Goal: Task Accomplishment & Management: Use online tool/utility

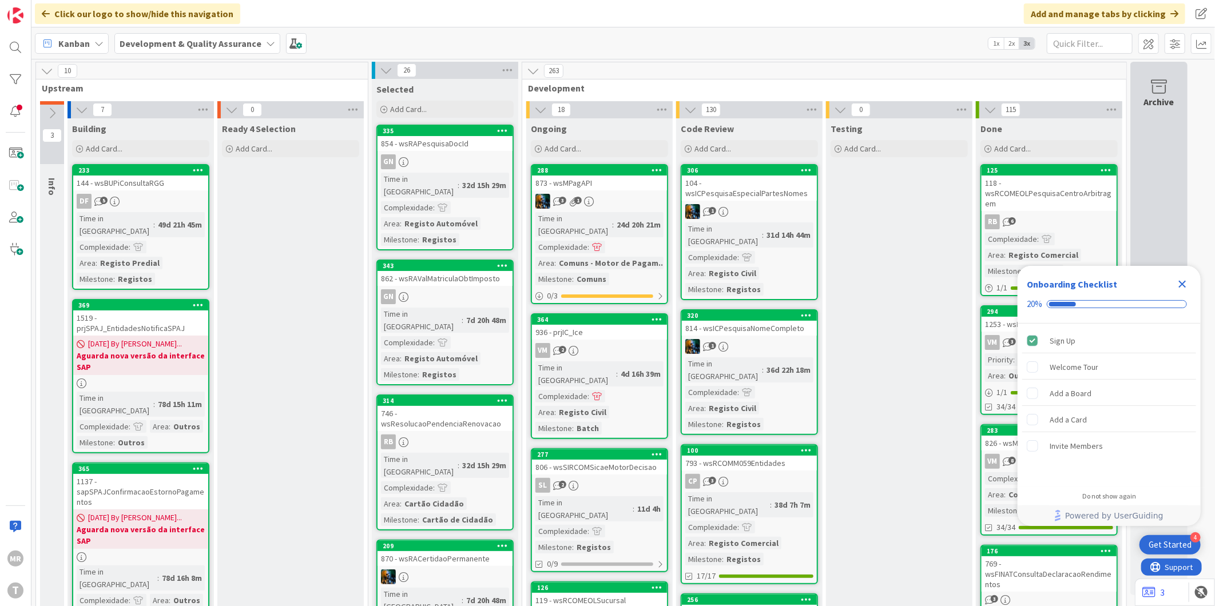
click at [1180, 287] on icon "Close Checklist" at bounding box center [1182, 284] width 7 height 7
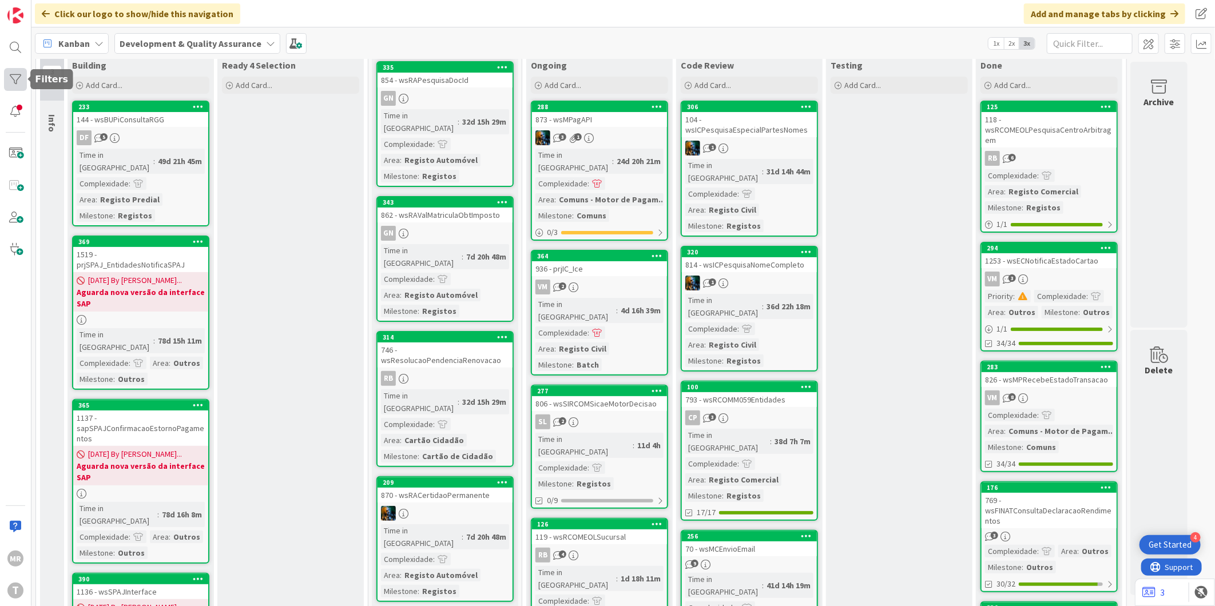
click at [9, 81] on div at bounding box center [15, 79] width 23 height 23
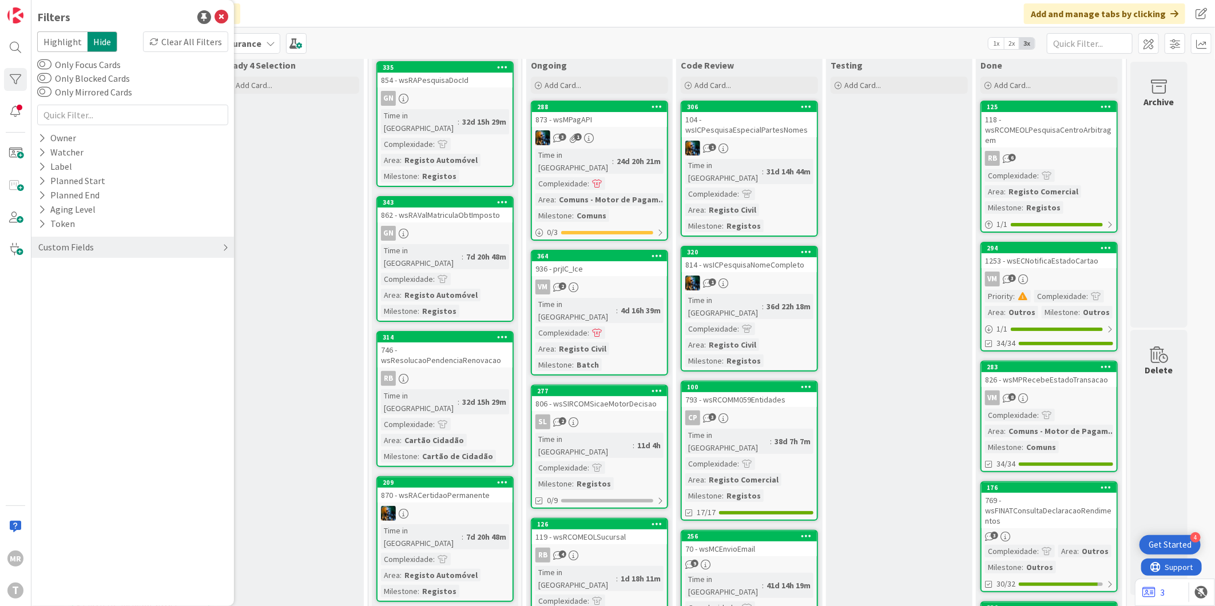
click at [53, 244] on div "Custom Fields" at bounding box center [66, 247] width 58 height 14
click at [39, 275] on icon at bounding box center [41, 271] width 7 height 10
click at [72, 334] on span "Low" at bounding box center [69, 332] width 30 height 15
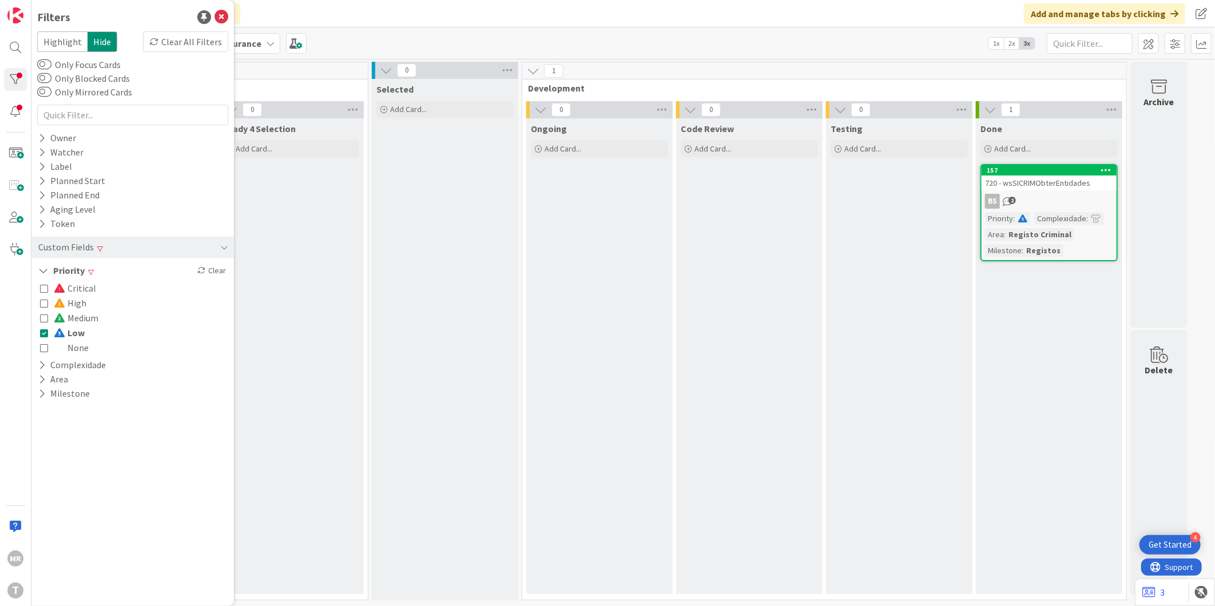
scroll to position [0, 0]
click at [63, 332] on span at bounding box center [61, 332] width 14 height 9
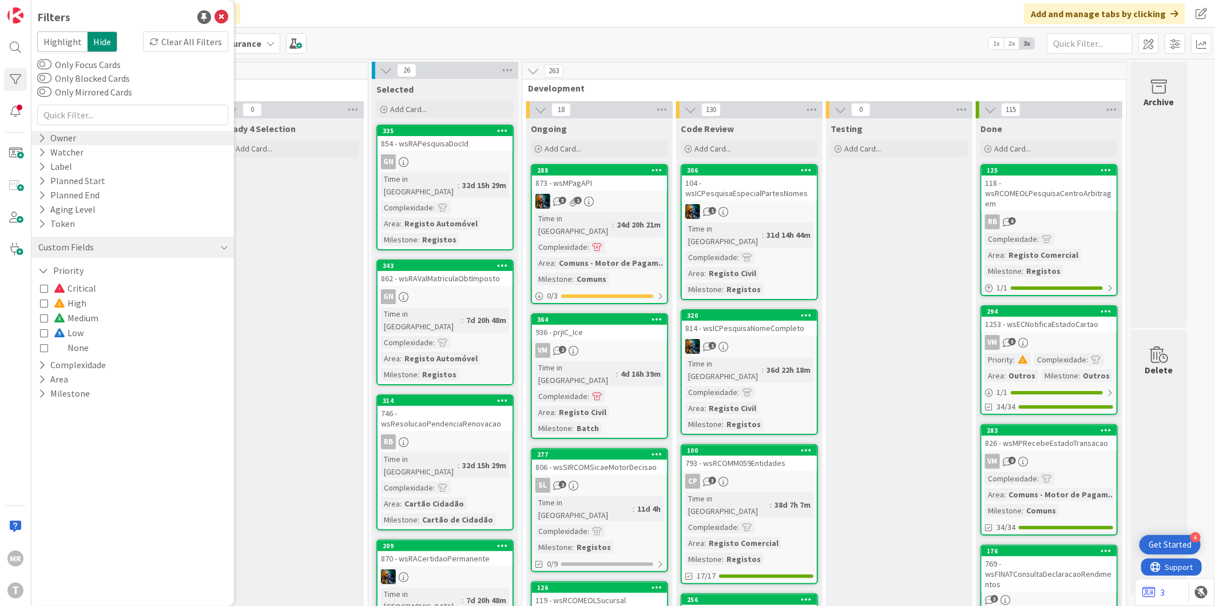
click at [40, 133] on icon at bounding box center [41, 138] width 7 height 10
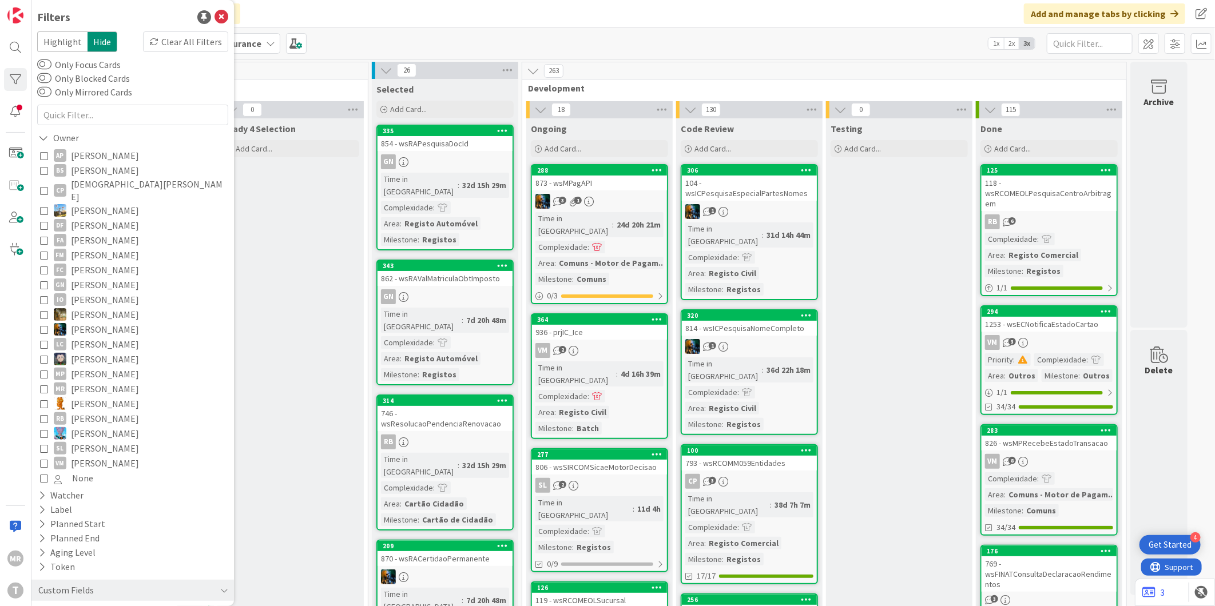
click at [90, 307] on span "João Carreiras" at bounding box center [105, 314] width 68 height 15
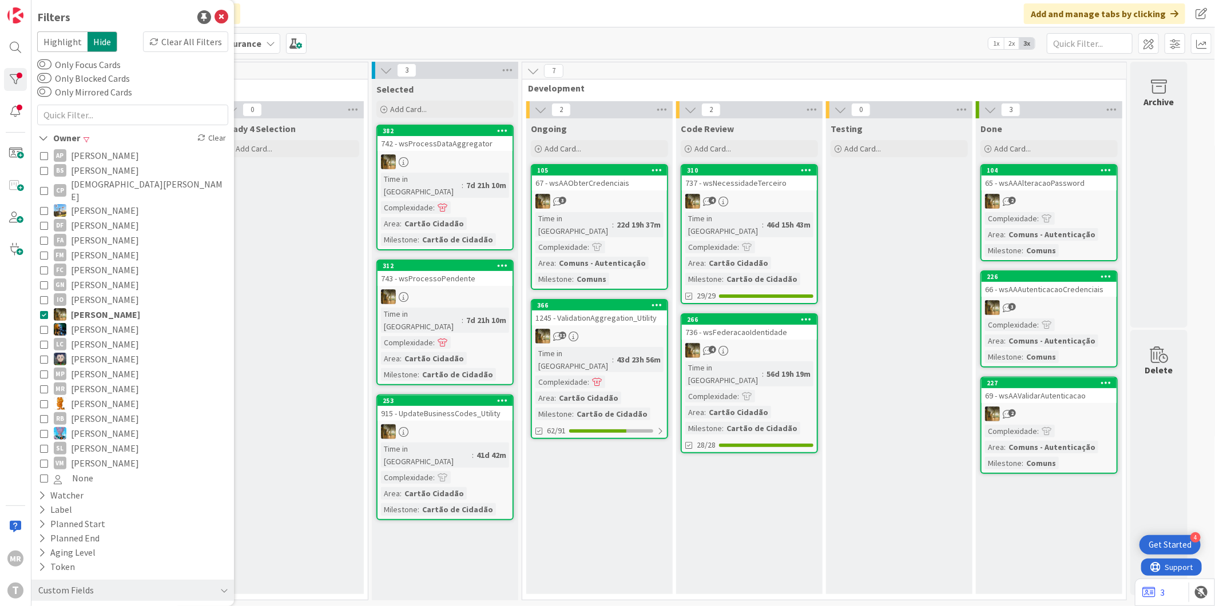
click at [110, 322] on span "João Carvalho" at bounding box center [105, 329] width 68 height 15
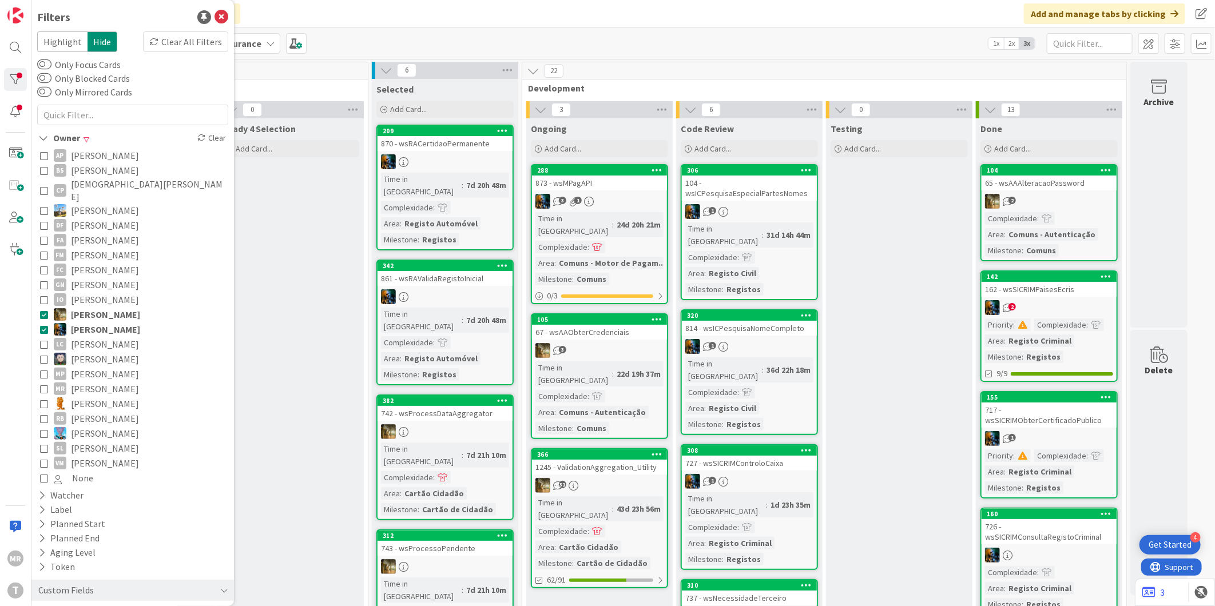
click at [113, 307] on span "João Carreiras" at bounding box center [105, 314] width 69 height 15
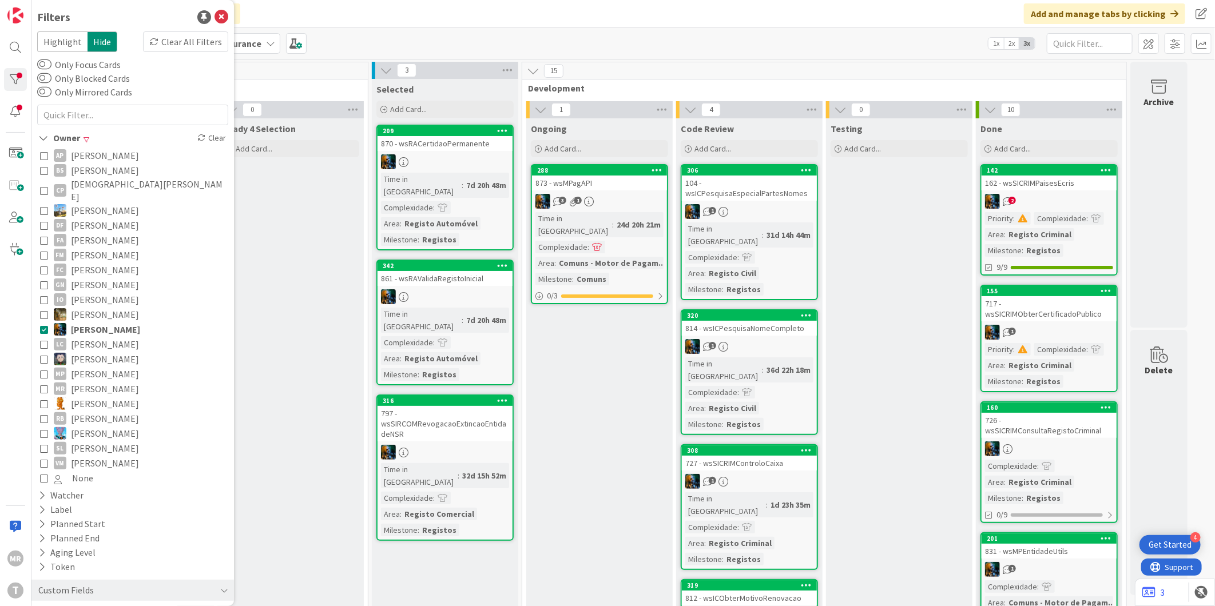
click at [116, 352] on span "Lucas Spengler" at bounding box center [105, 359] width 68 height 15
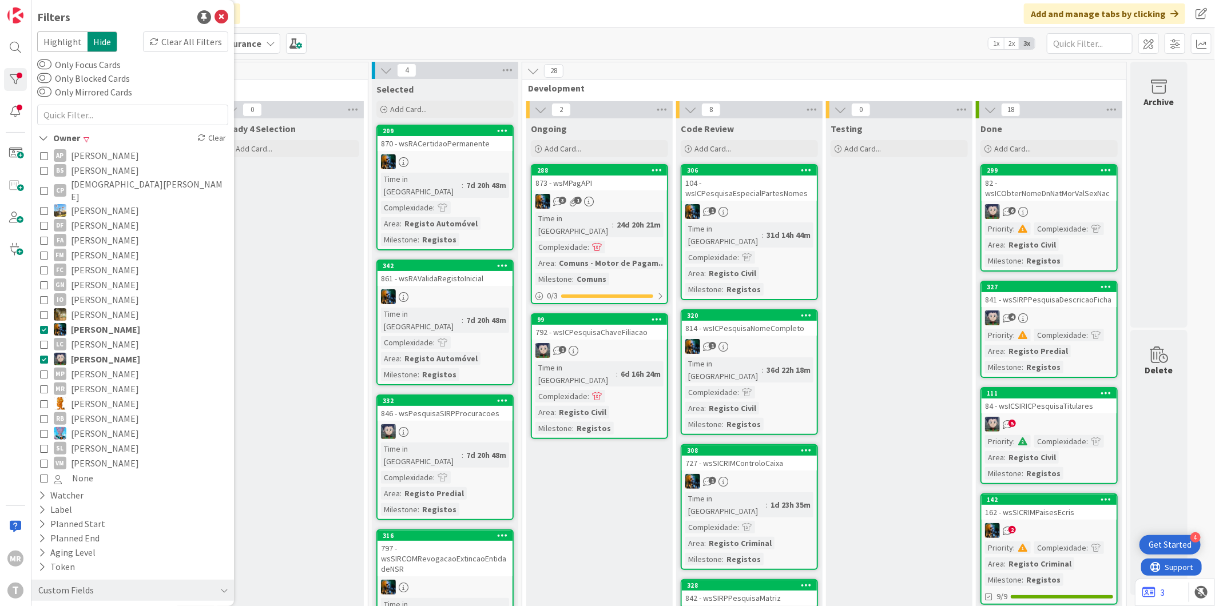
click at [122, 322] on span "João Carvalho" at bounding box center [105, 329] width 69 height 15
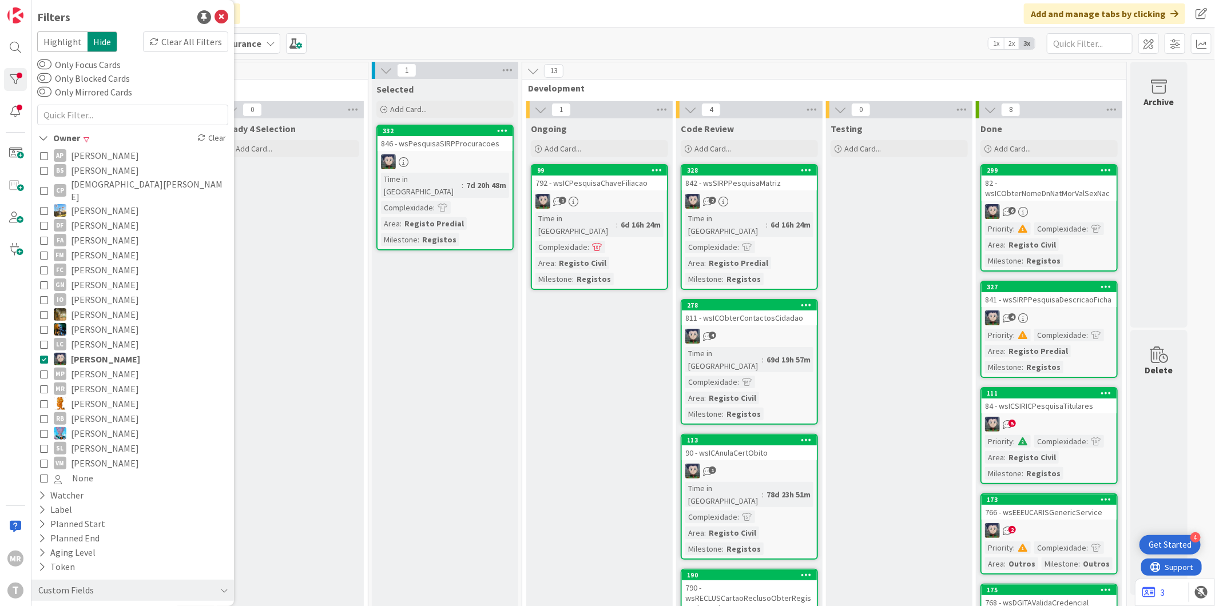
click at [98, 367] on span "Miguel Pinto" at bounding box center [105, 374] width 68 height 15
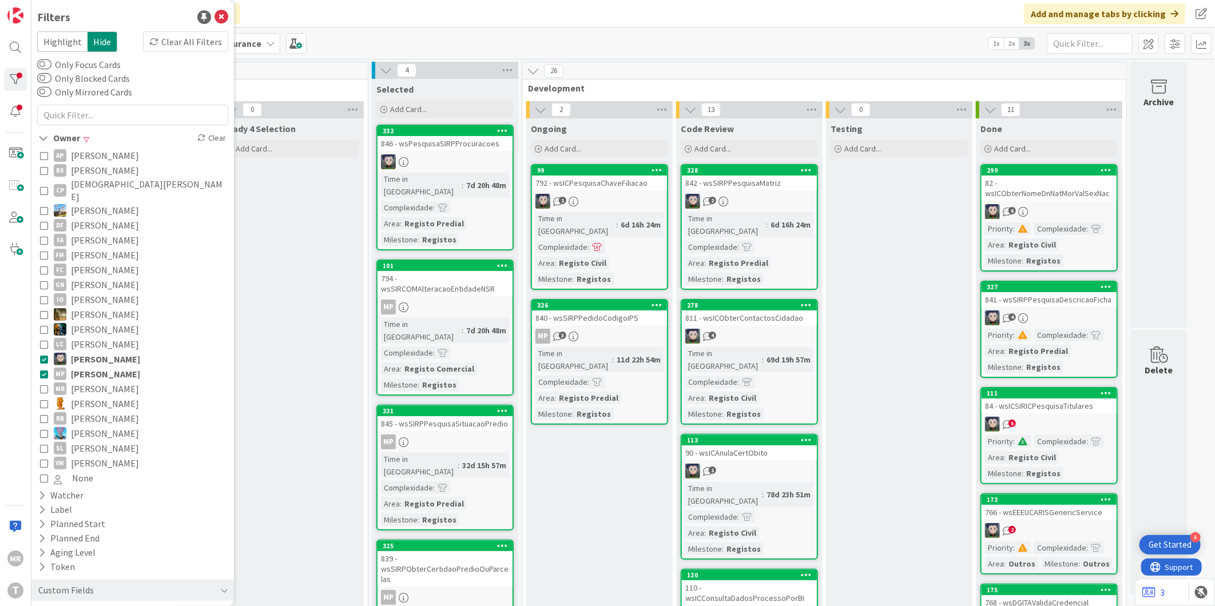
click at [98, 352] on span "Lucas Spengler" at bounding box center [105, 359] width 69 height 15
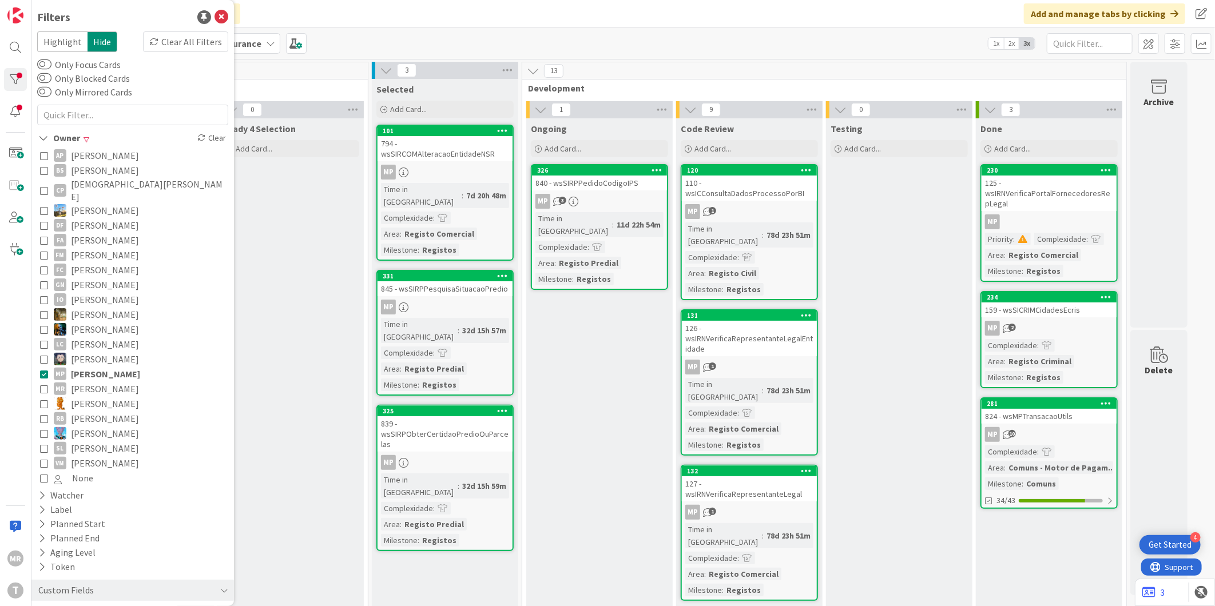
click at [90, 396] on span "Rafael Lima" at bounding box center [105, 403] width 68 height 15
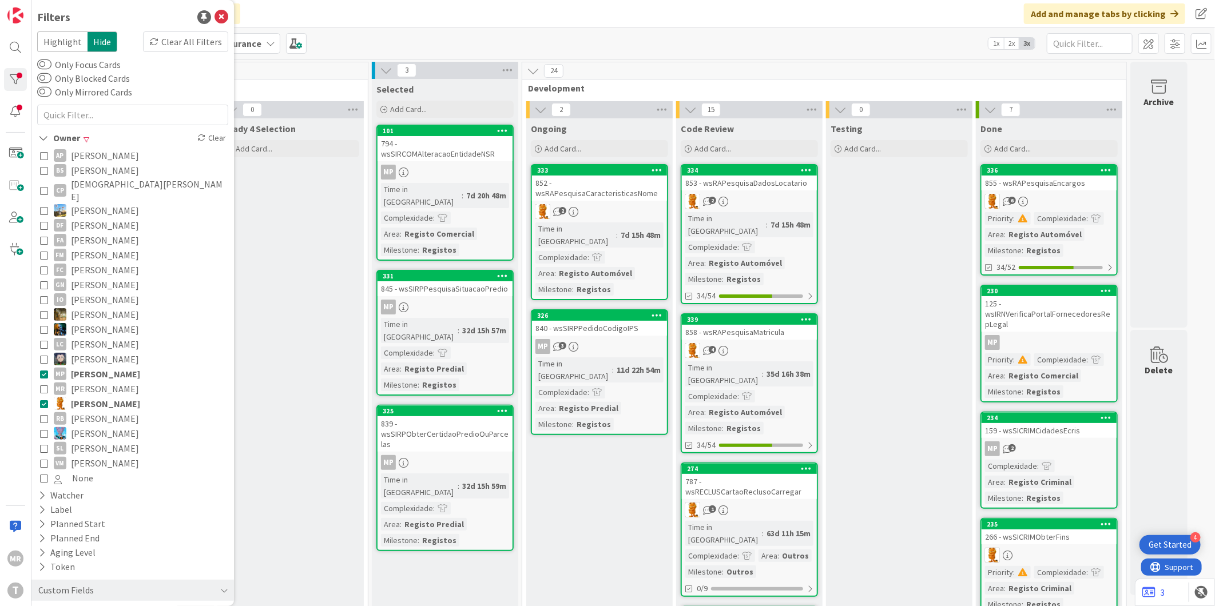
click at [98, 367] on span "Miguel Pinto" at bounding box center [105, 374] width 69 height 15
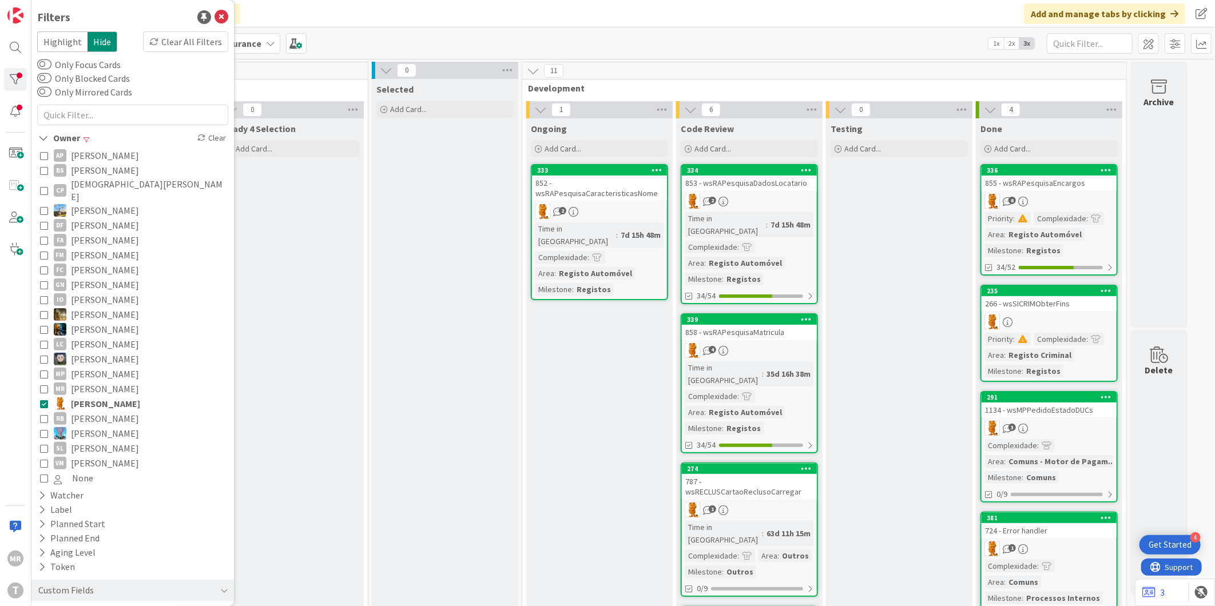
click at [104, 411] on span "Renato Barros" at bounding box center [105, 418] width 68 height 15
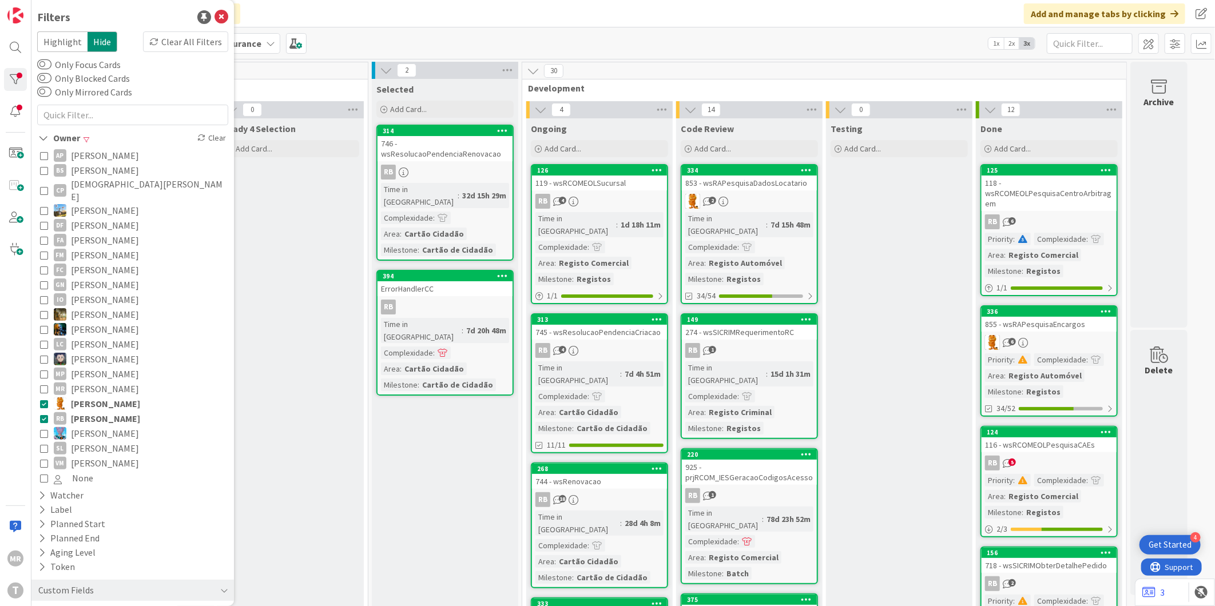
click at [105, 396] on span "Rafael Lima" at bounding box center [105, 403] width 69 height 15
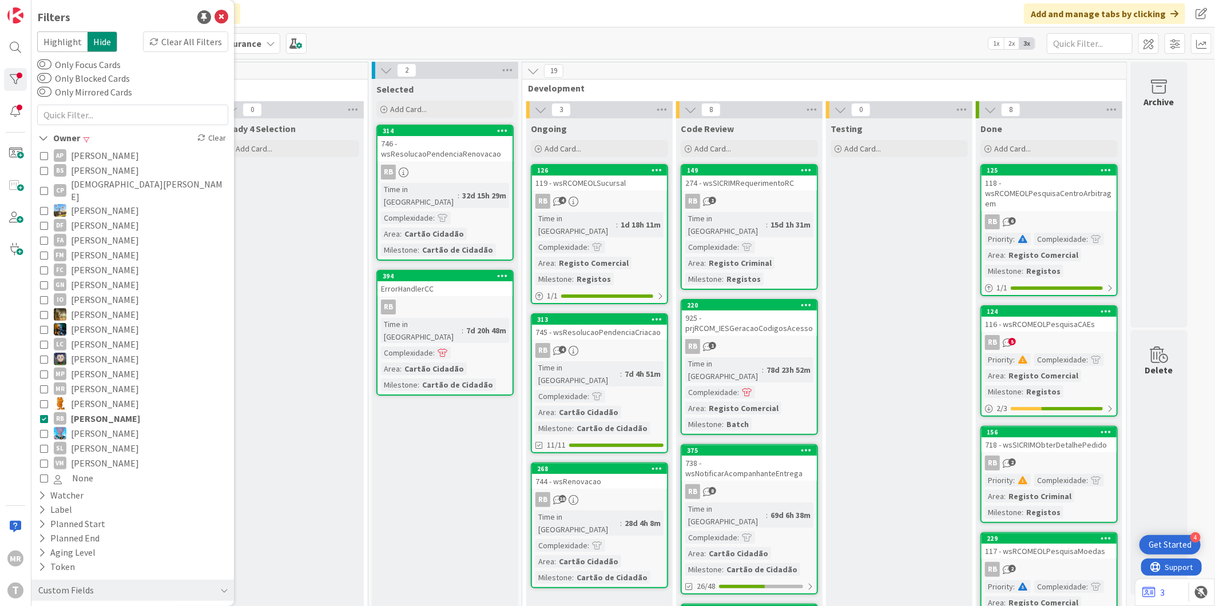
click at [105, 426] on span "Sergio Figueriedo" at bounding box center [105, 433] width 68 height 15
click at [113, 411] on span "Renato Barros" at bounding box center [105, 418] width 69 height 15
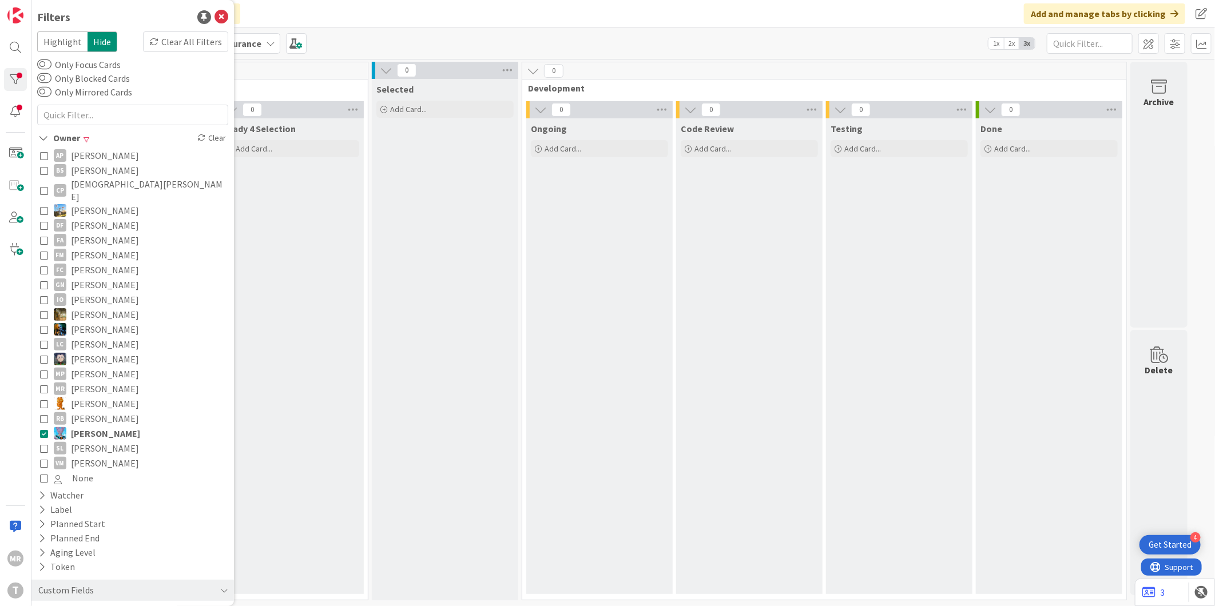
click at [101, 426] on span "Sergio Figueriedo" at bounding box center [105, 433] width 69 height 15
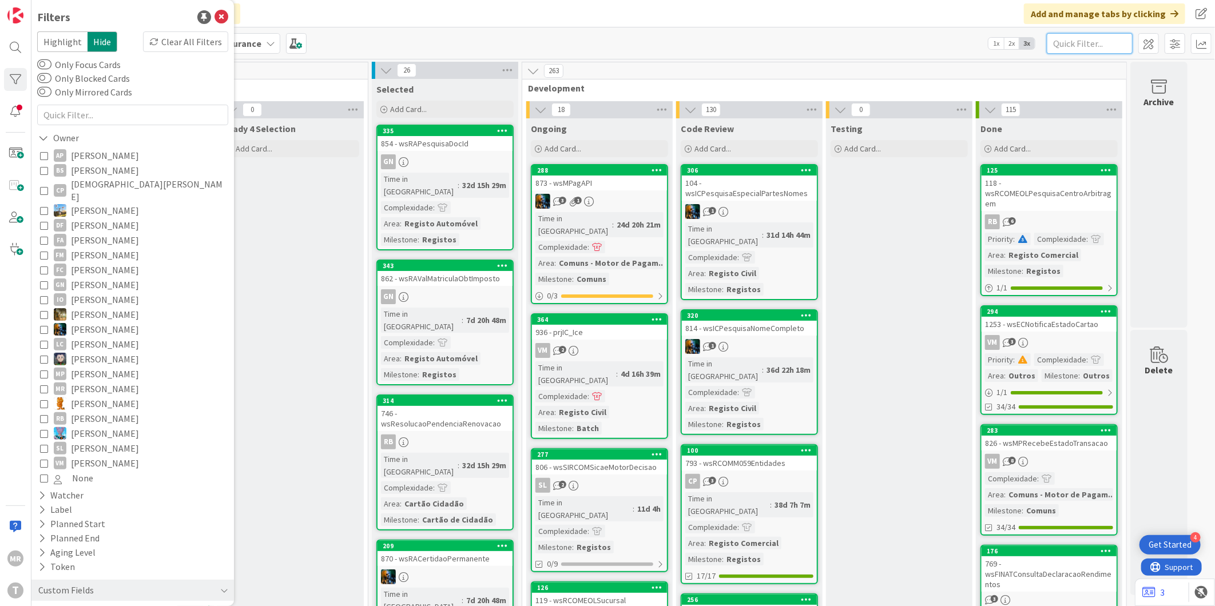
click at [1070, 46] on input "text" at bounding box center [1090, 43] width 86 height 21
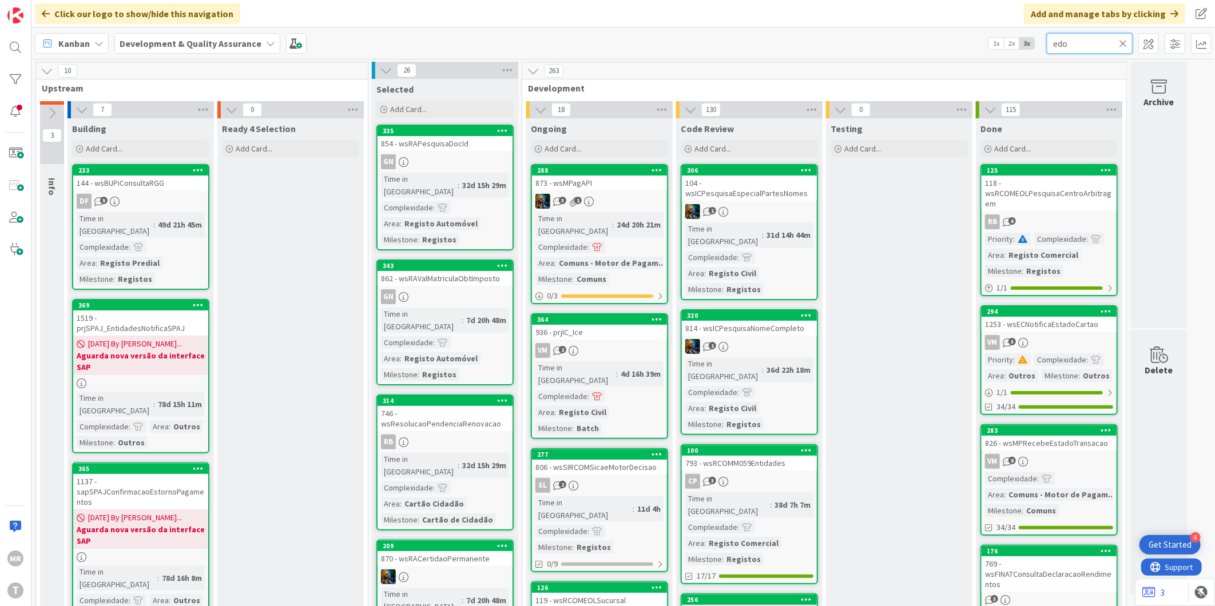
type input "edoc"
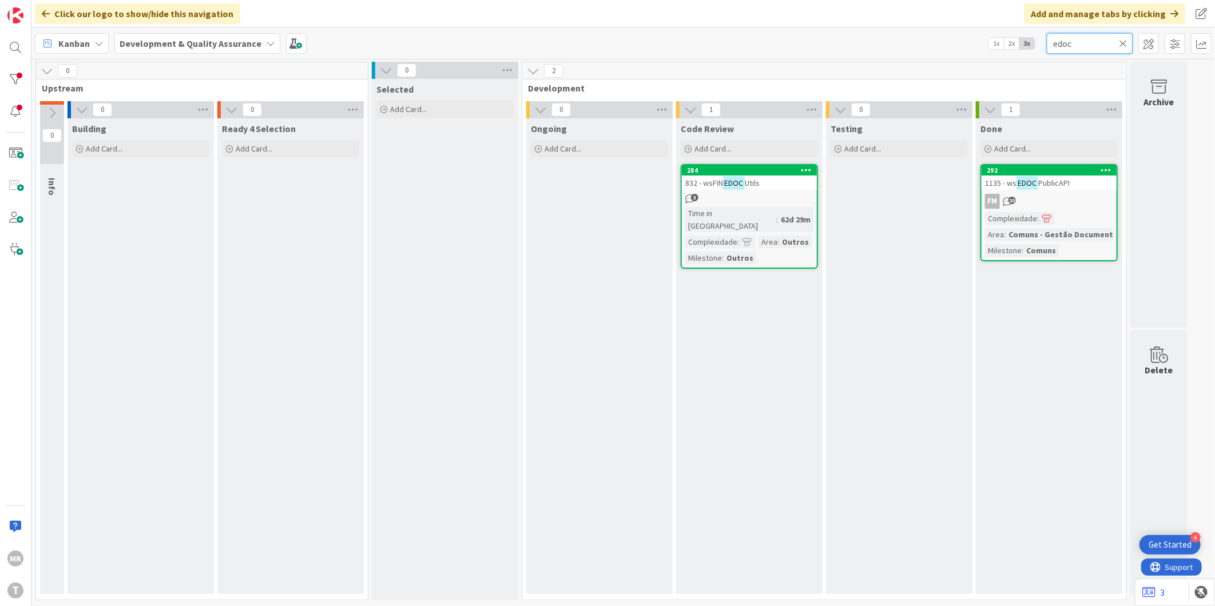
drag, startPoint x: 1083, startPoint y: 46, endPoint x: 1025, endPoint y: 43, distance: 57.8
click at [1025, 43] on div "Kanban Development & Quality Assurance 1x 2x 3x edoc" at bounding box center [622, 42] width 1183 height 31
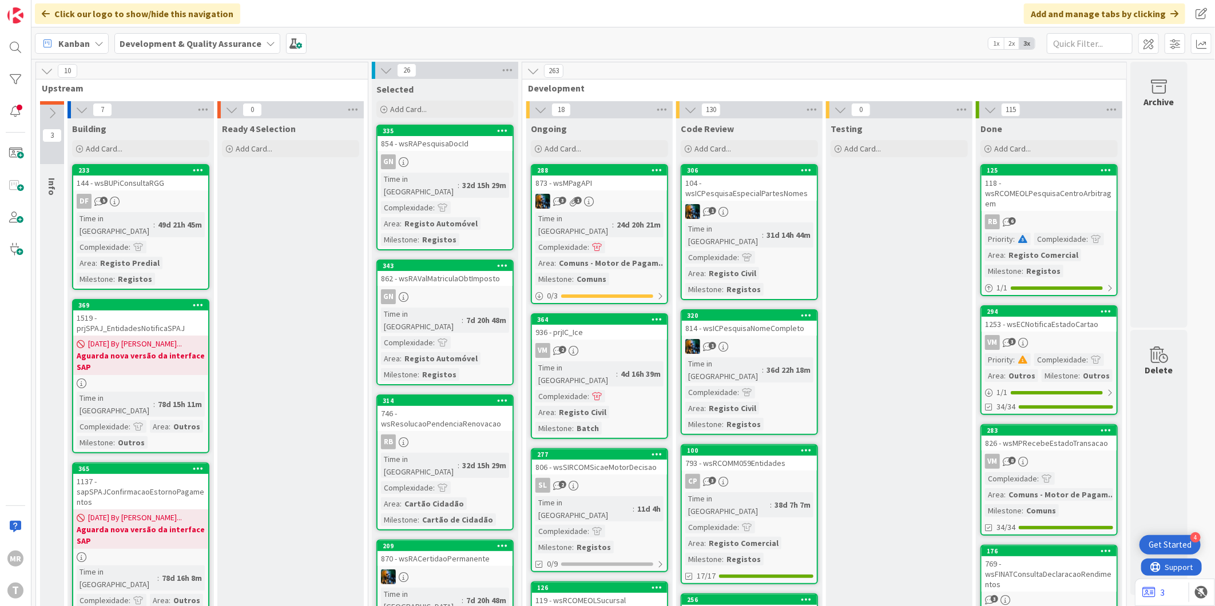
click at [10, 82] on div at bounding box center [15, 79] width 23 height 23
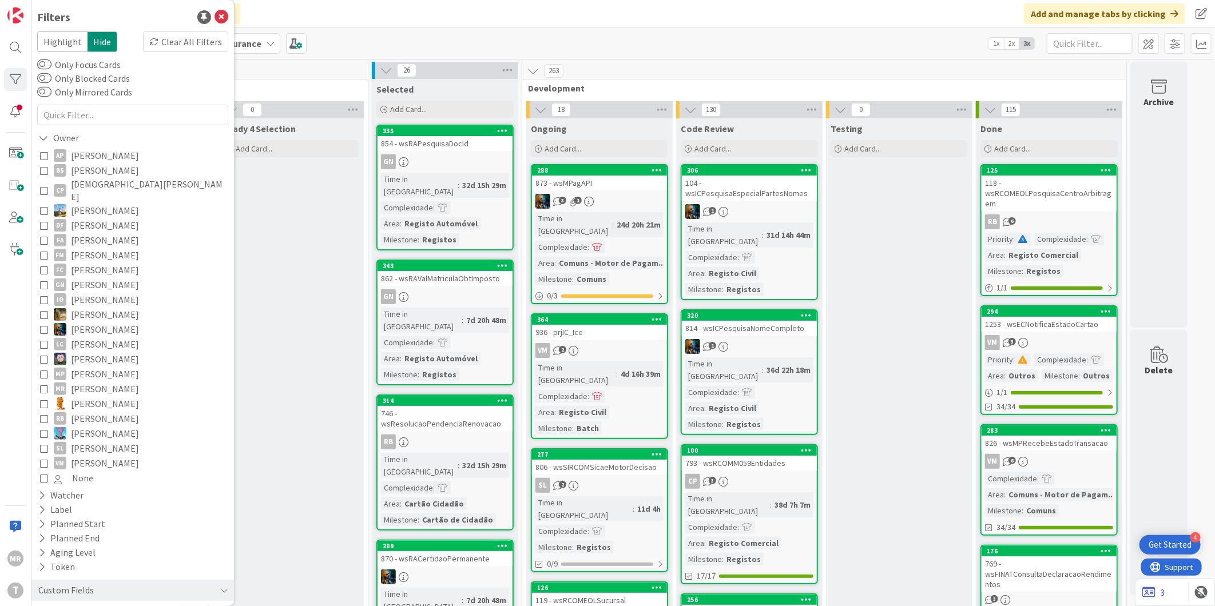
click at [89, 443] on span "Simão Lourenço" at bounding box center [105, 448] width 68 height 15
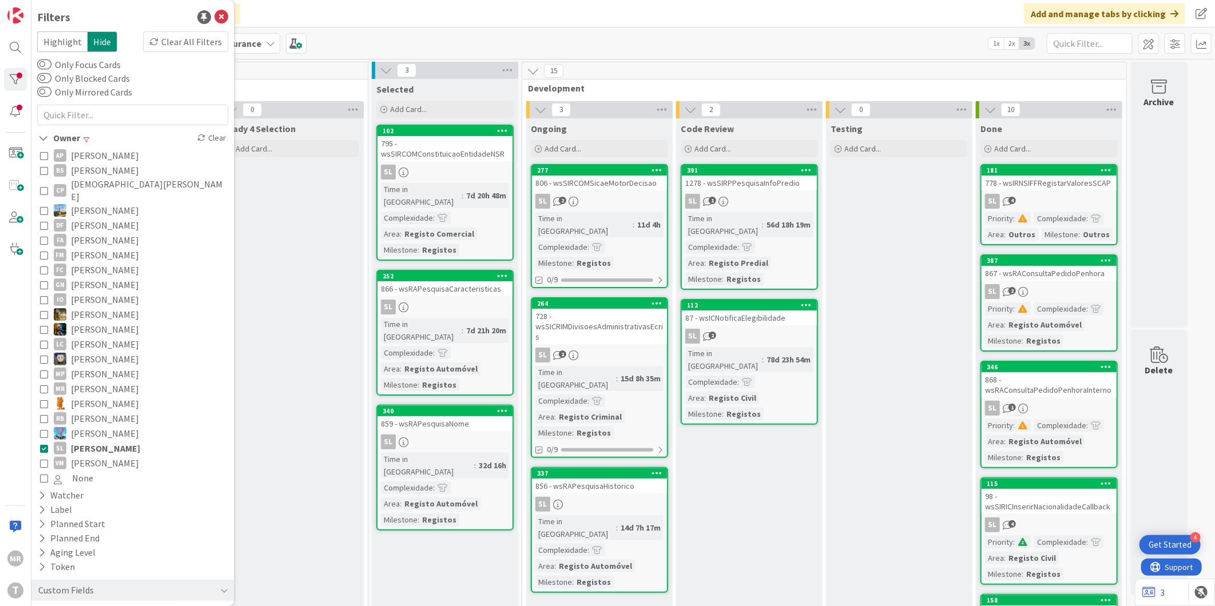
click at [81, 456] on span "Vitor Martins" at bounding box center [105, 463] width 68 height 15
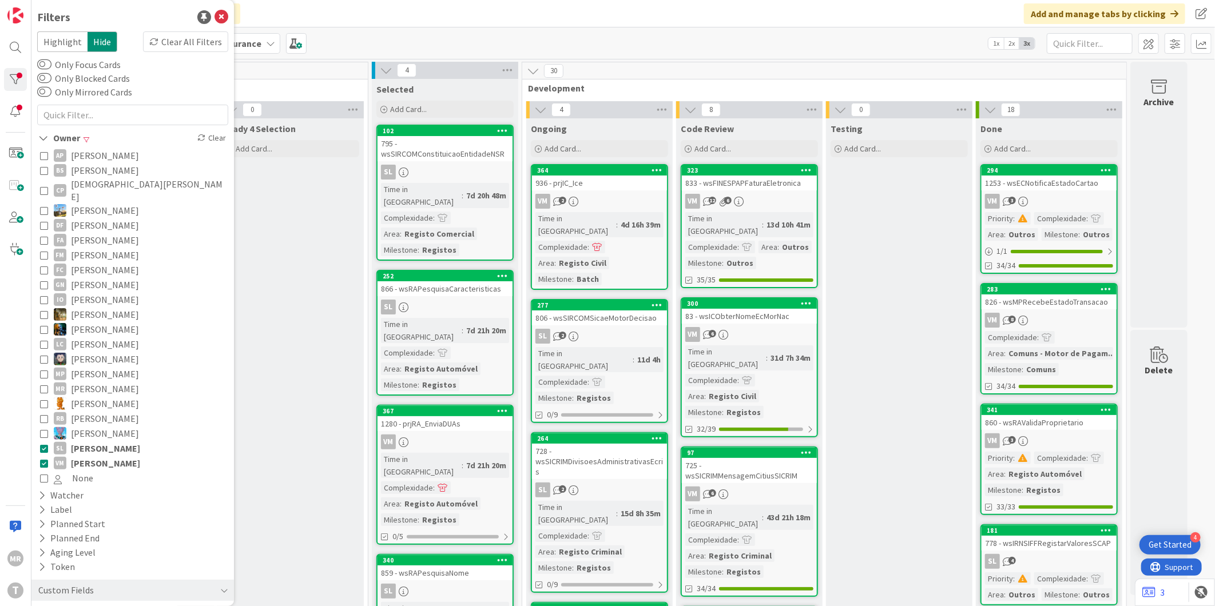
click at [90, 441] on span "Simão Lourenço" at bounding box center [105, 448] width 69 height 15
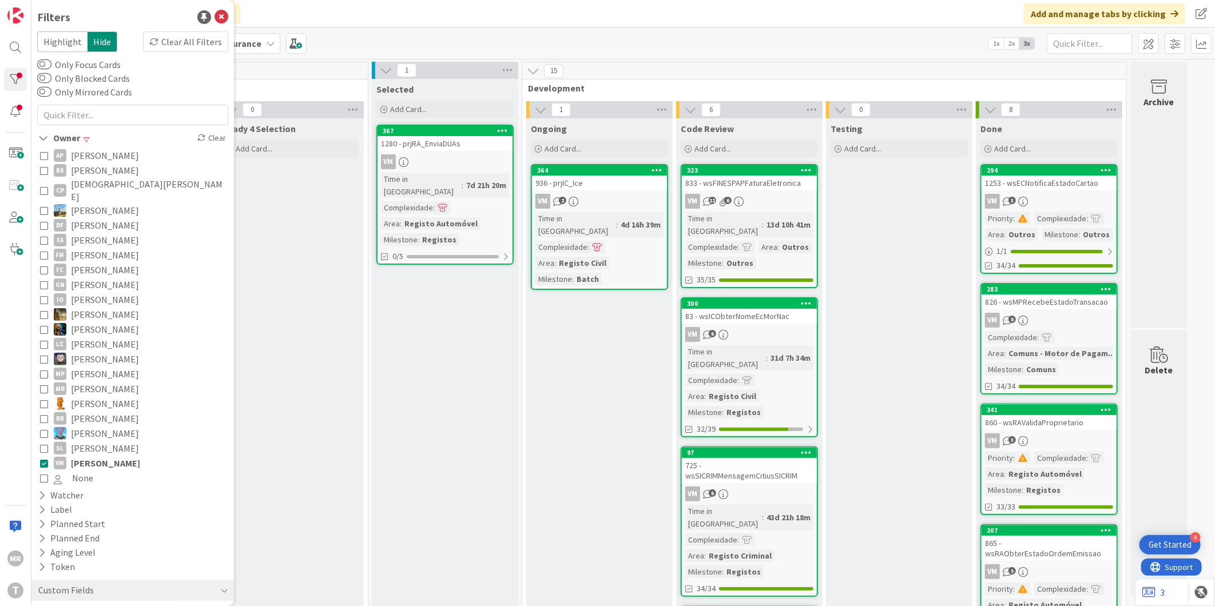
drag, startPoint x: 90, startPoint y: 456, endPoint x: 111, endPoint y: 463, distance: 21.7
click at [90, 456] on span "Vitor Martins" at bounding box center [105, 463] width 69 height 15
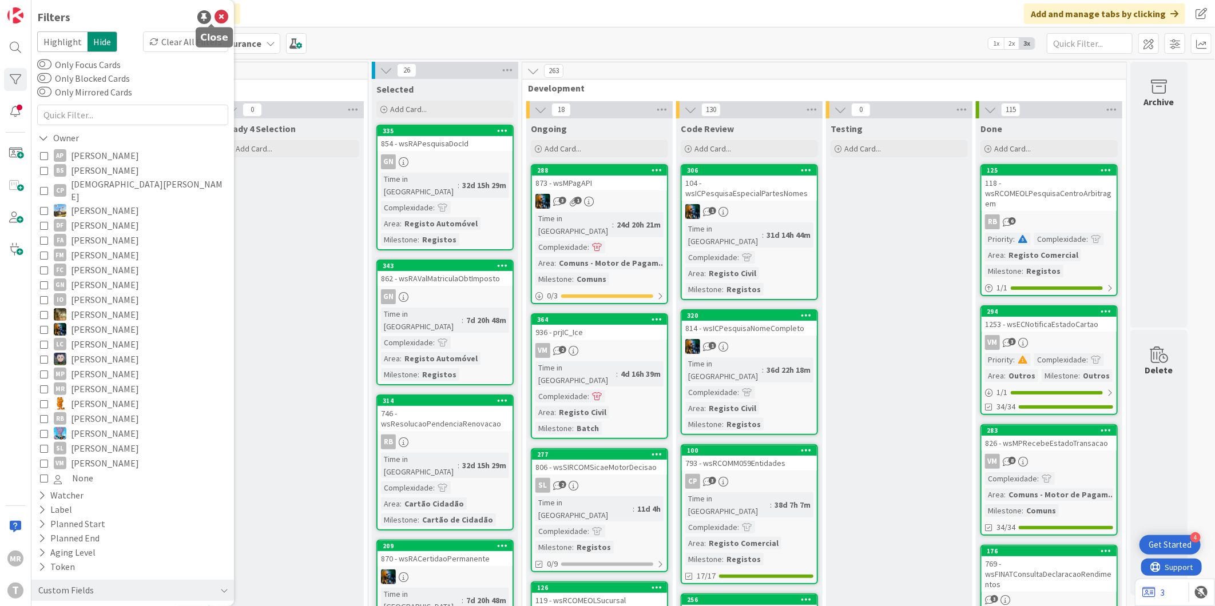
click at [215, 15] on icon at bounding box center [221, 17] width 14 height 14
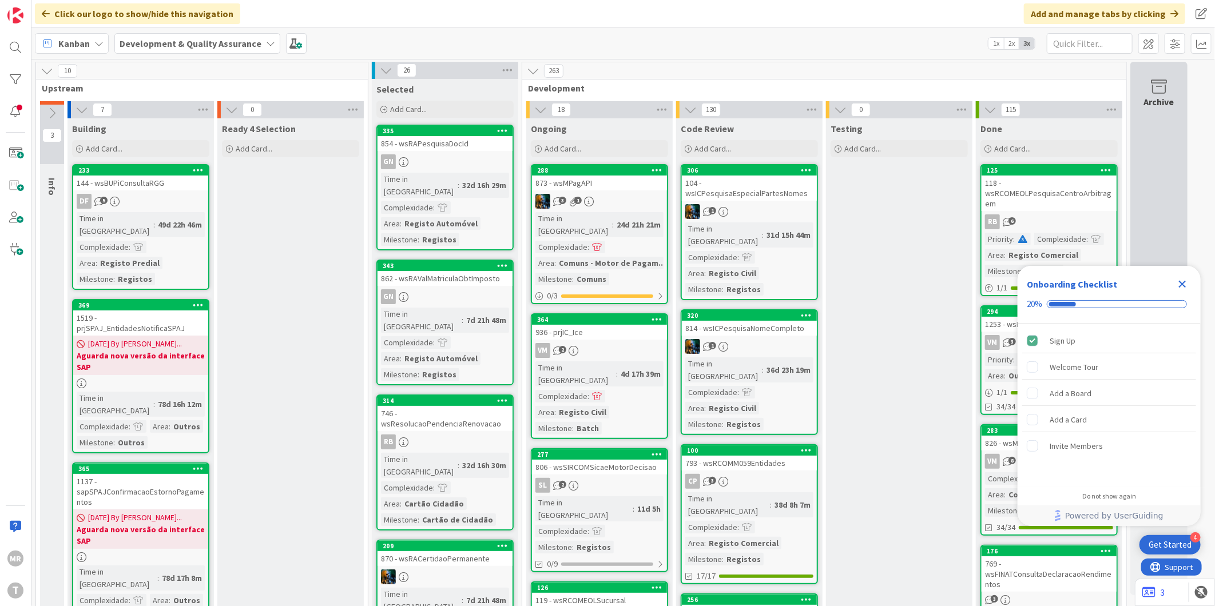
drag, startPoint x: 1182, startPoint y: 287, endPoint x: 1162, endPoint y: 288, distance: 20.0
click at [1182, 287] on icon "Close Checklist" at bounding box center [1182, 284] width 14 height 14
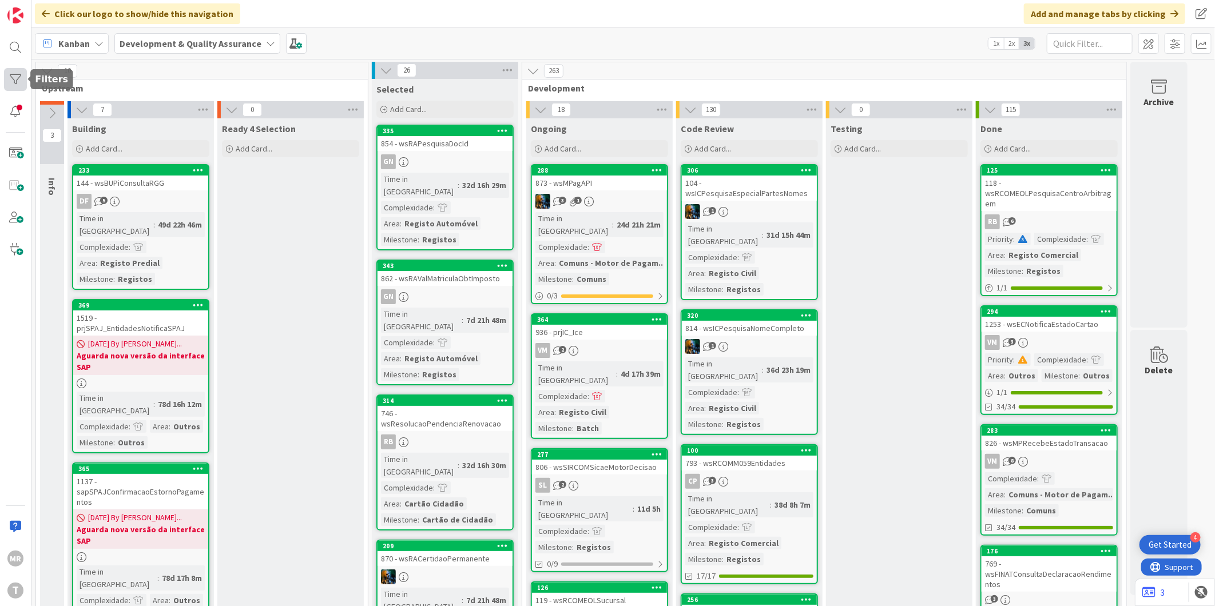
click at [19, 75] on div at bounding box center [15, 79] width 23 height 23
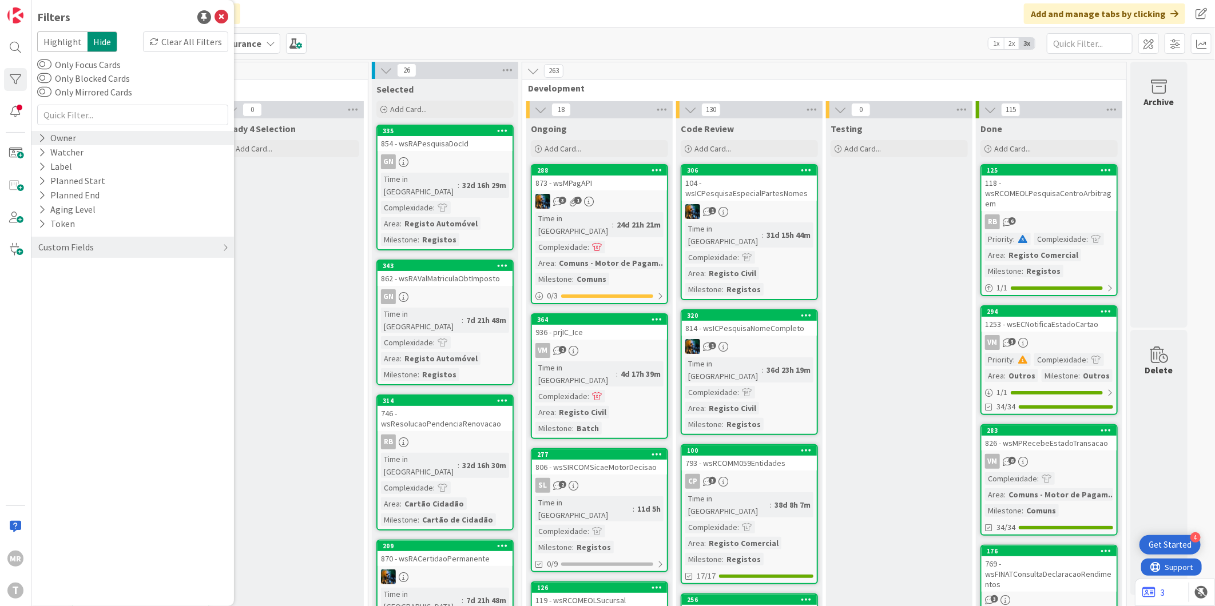
click at [43, 143] on icon at bounding box center [41, 138] width 7 height 10
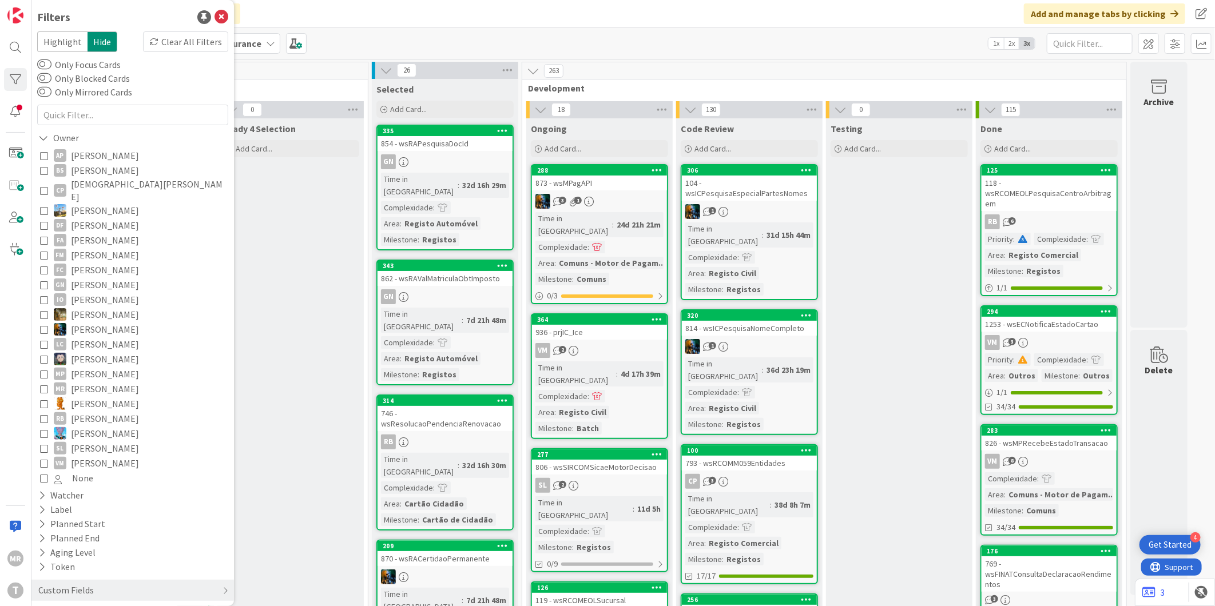
click at [101, 322] on span "João Carvalho" at bounding box center [105, 329] width 68 height 15
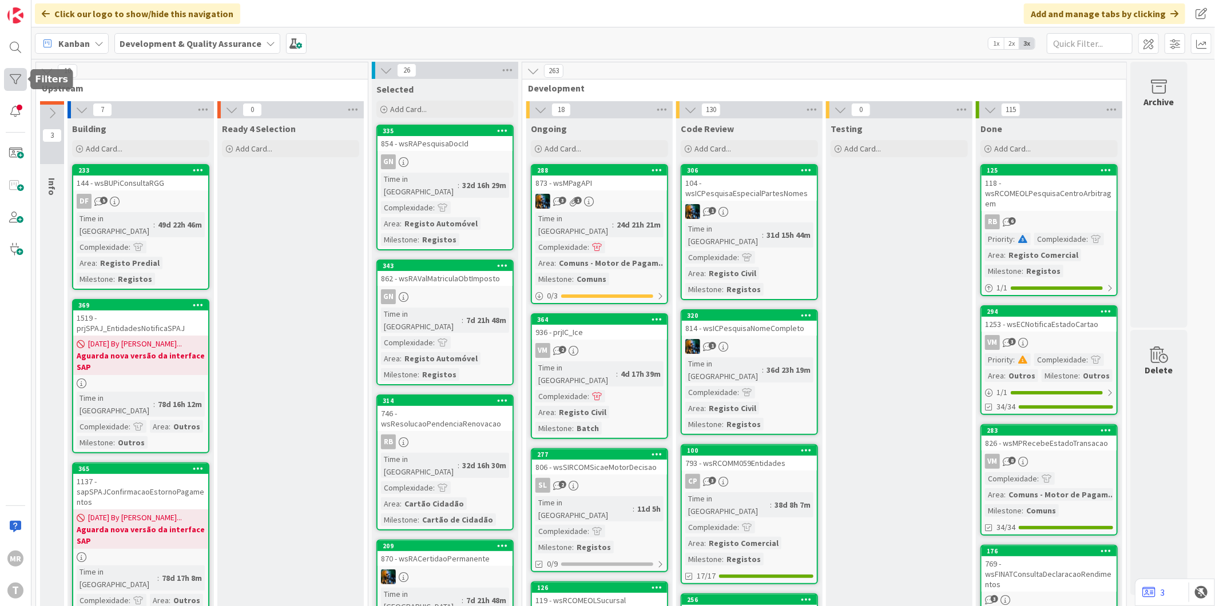
click at [11, 79] on div at bounding box center [15, 79] width 23 height 23
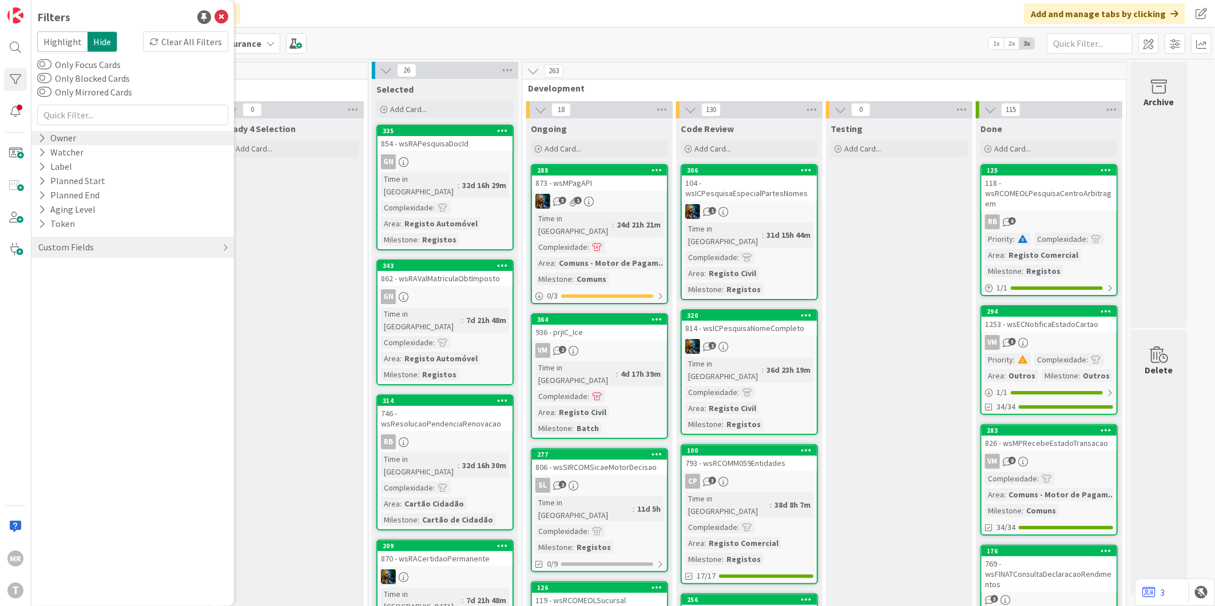
click at [43, 139] on icon at bounding box center [41, 138] width 7 height 10
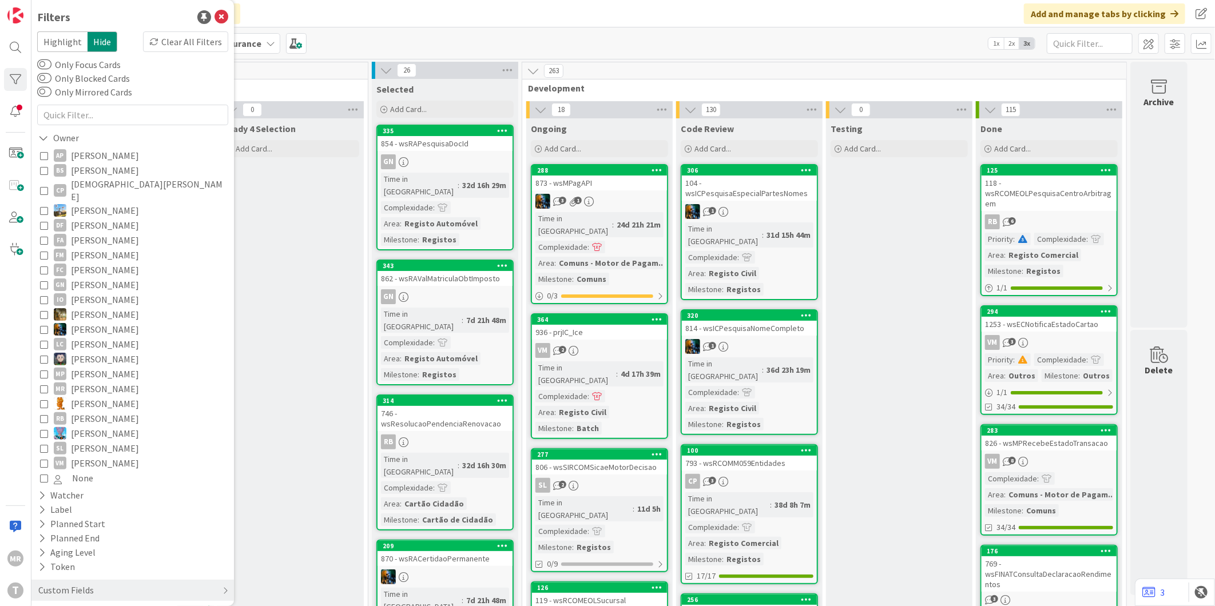
click at [90, 322] on span "João Carvalho" at bounding box center [105, 329] width 68 height 15
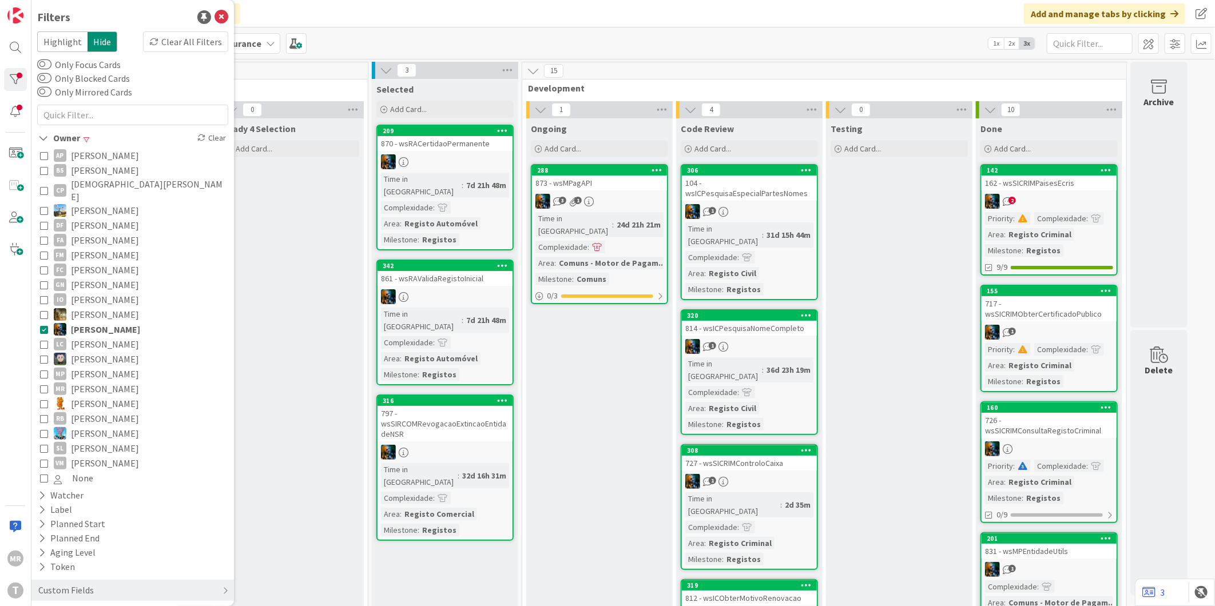
click at [568, 165] on div "288" at bounding box center [599, 170] width 135 height 10
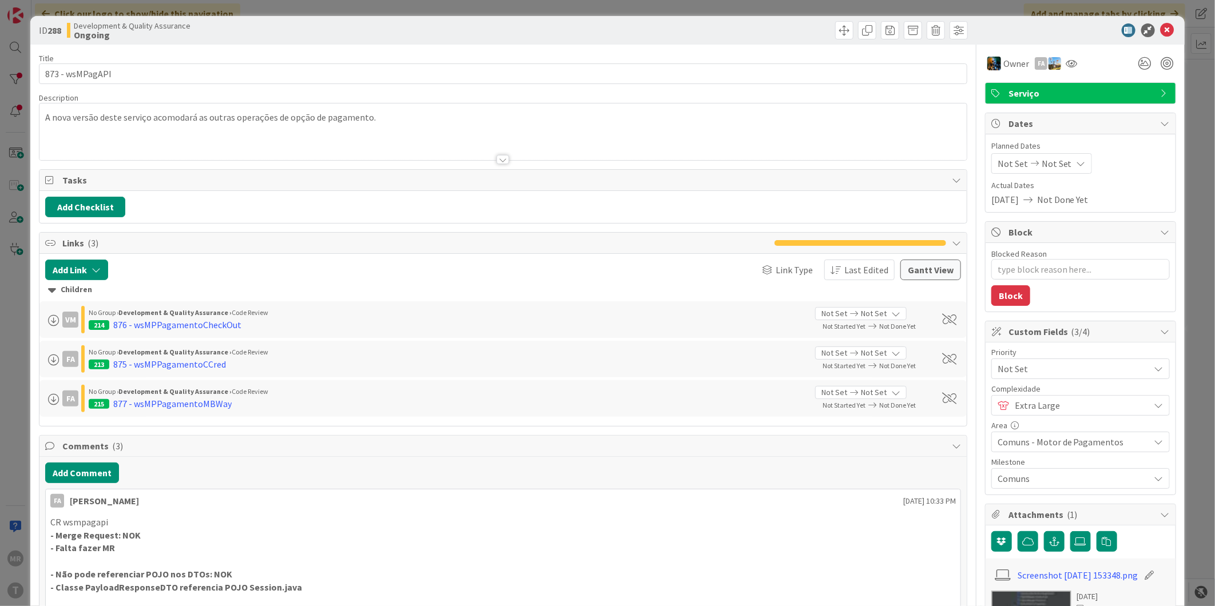
type textarea "x"
click at [1163, 30] on icon at bounding box center [1167, 30] width 14 height 14
